Goal: Task Accomplishment & Management: Complete application form

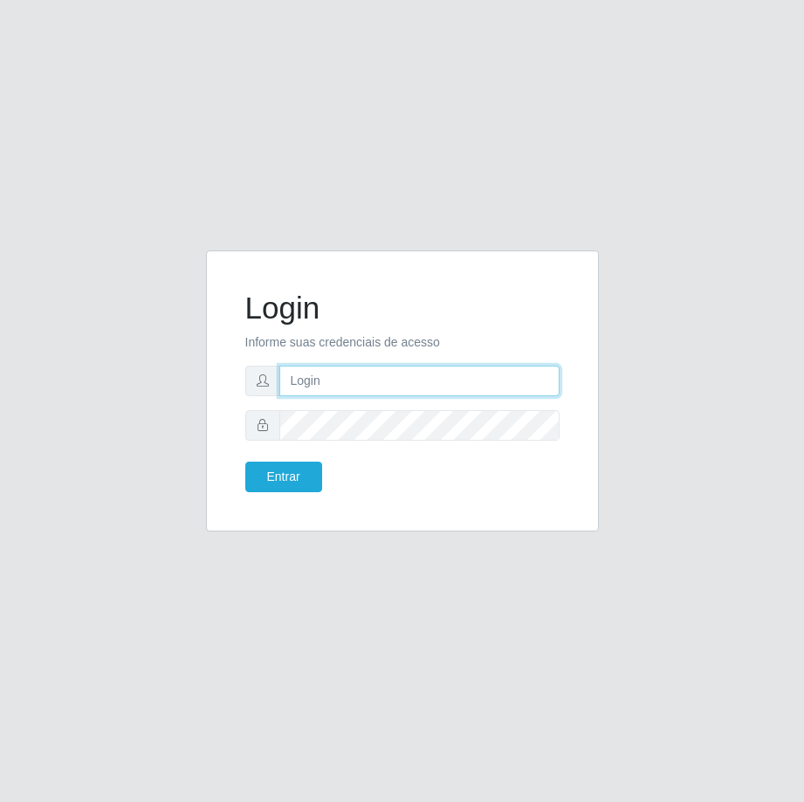
click at [324, 380] on input "text" at bounding box center [419, 381] width 280 height 31
click at [420, 377] on input "text" at bounding box center [419, 381] width 280 height 31
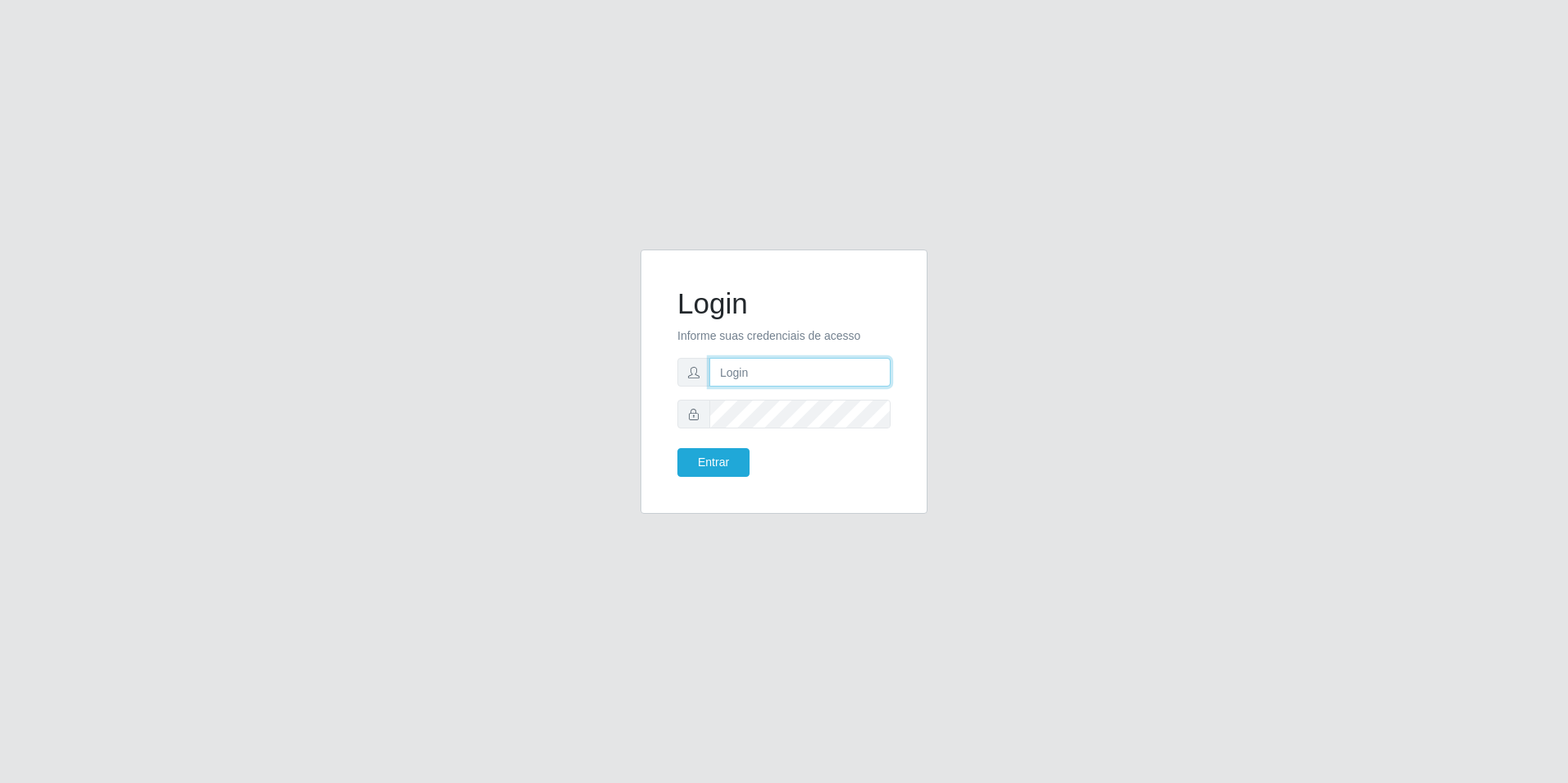
click at [754, 378] on input "text" at bounding box center [800, 372] width 181 height 29
